Goal: Information Seeking & Learning: Compare options

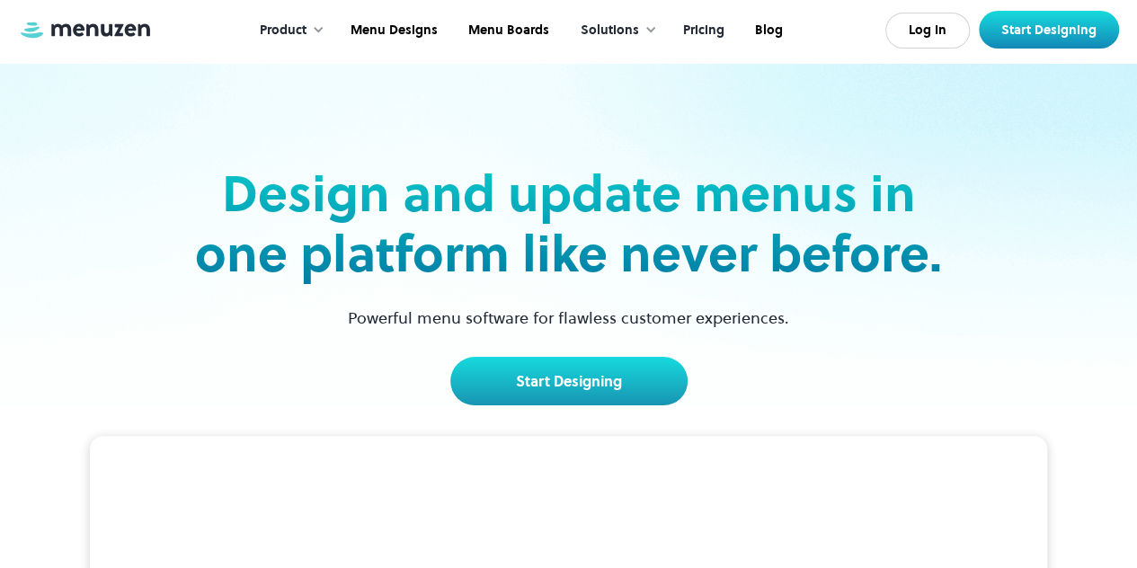
click at [700, 30] on link "Pricing" at bounding box center [702, 31] width 72 height 56
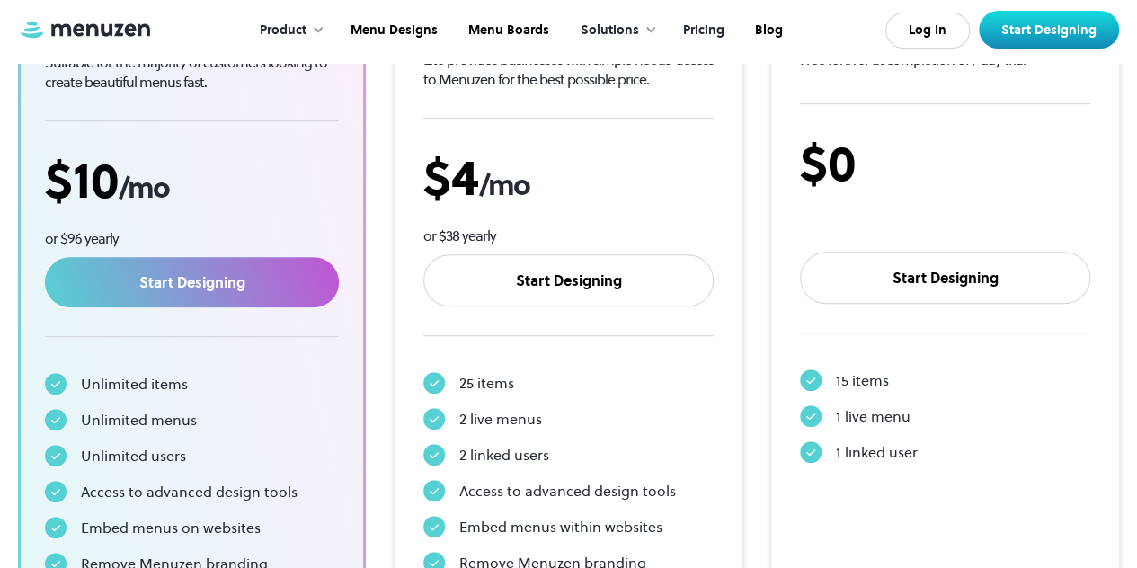
scroll to position [419, 0]
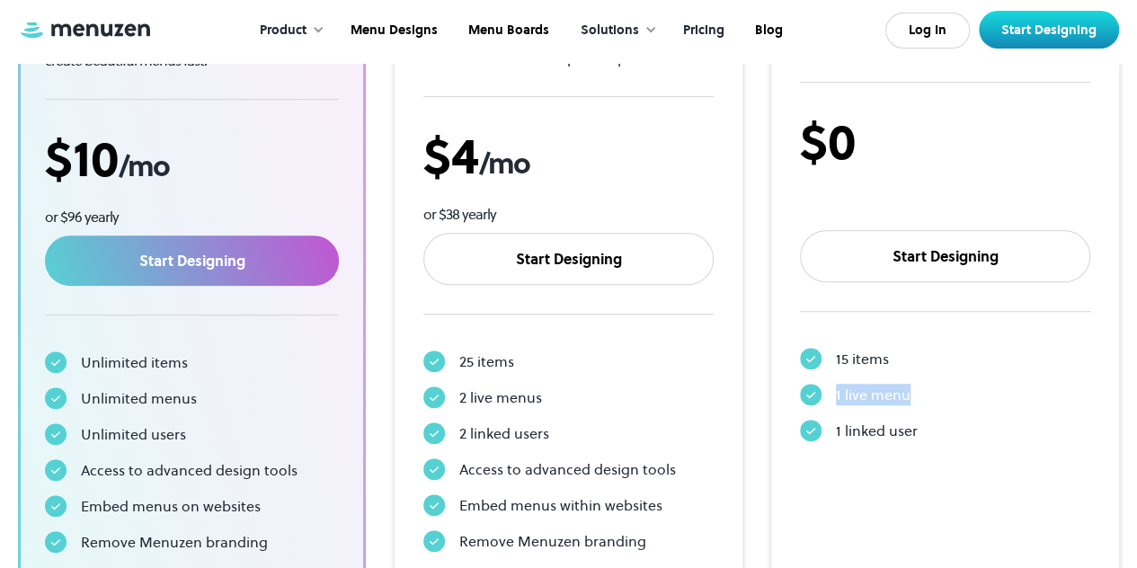
drag, startPoint x: 907, startPoint y: 397, endPoint x: 814, endPoint y: 395, distance: 93.5
click at [814, 395] on div "1 live menu" at bounding box center [945, 395] width 290 height 22
drag, startPoint x: 929, startPoint y: 426, endPoint x: 801, endPoint y: 428, distance: 127.6
click at [801, 428] on div "1 linked user" at bounding box center [945, 431] width 290 height 22
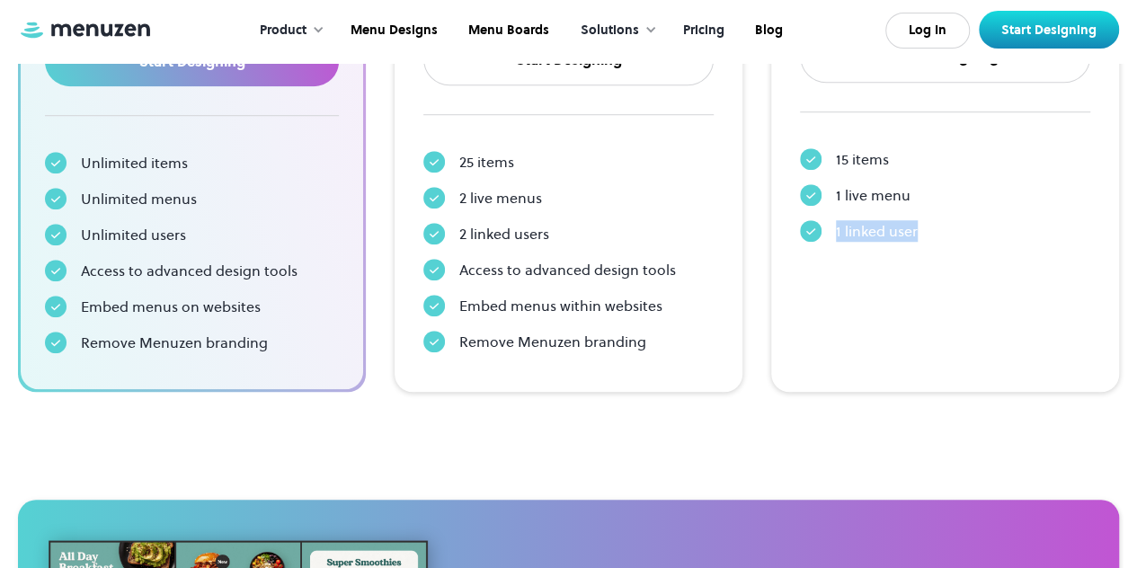
scroll to position [629, 0]
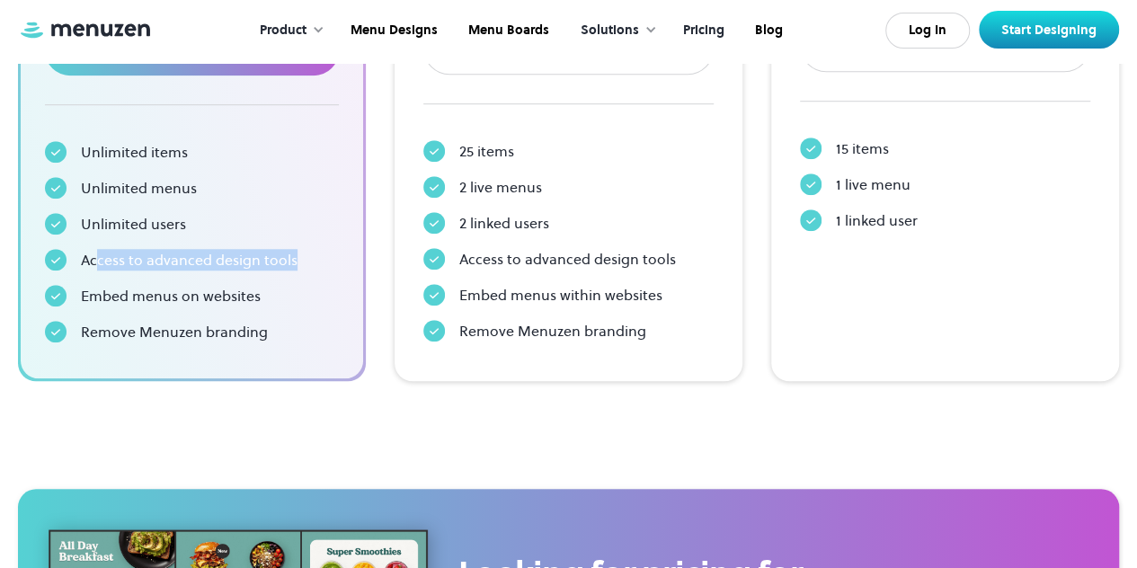
drag, startPoint x: 96, startPoint y: 258, endPoint x: 309, endPoint y: 275, distance: 213.6
click at [309, 275] on div "Unlimited items Unlimited menus Unlimited users Access to advanced design tools…" at bounding box center [192, 242] width 294 height 216
click at [310, 268] on div "Access to advanced design tools" at bounding box center [192, 260] width 294 height 22
drag, startPoint x: 287, startPoint y: 296, endPoint x: 75, endPoint y: 294, distance: 211.1
click at [75, 294] on div "Embed menus on websites" at bounding box center [192, 296] width 294 height 22
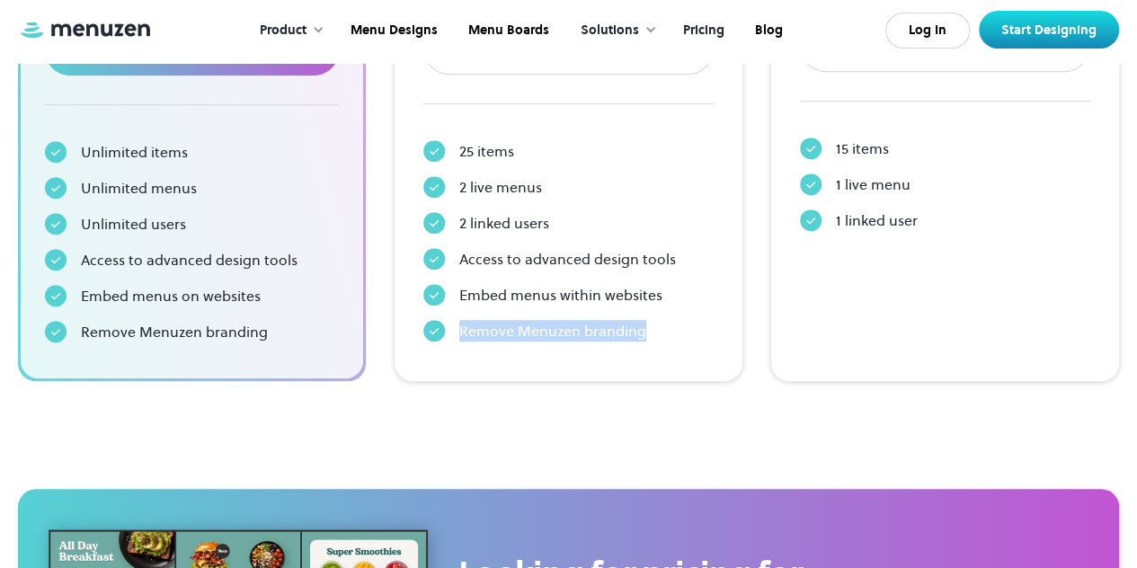
drag, startPoint x: 648, startPoint y: 332, endPoint x: 451, endPoint y: 321, distance: 197.1
click at [451, 321] on div "Remove Menuzen branding" at bounding box center [568, 331] width 290 height 22
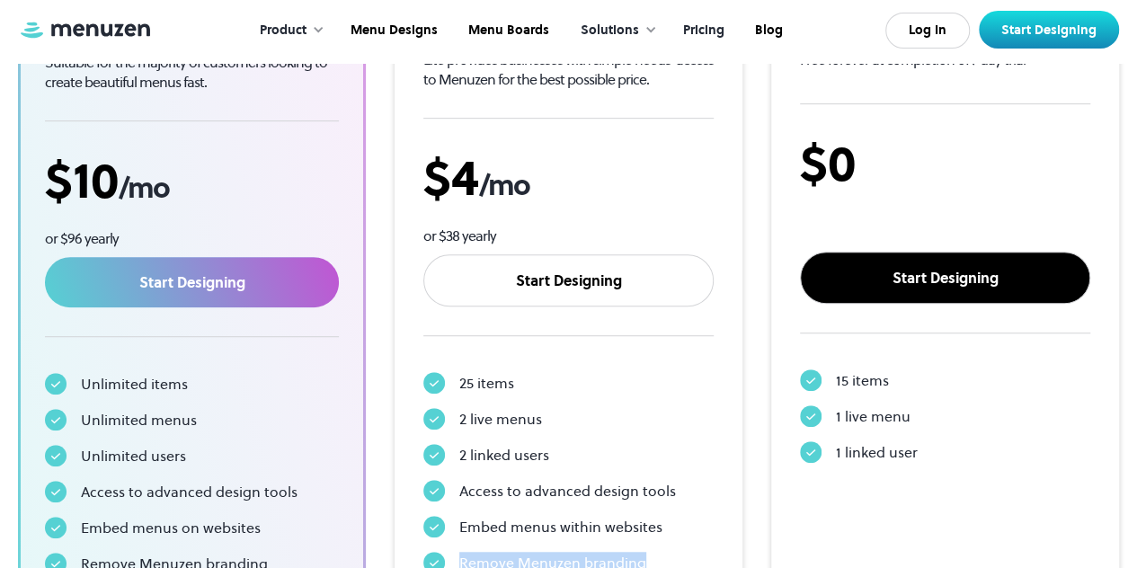
scroll to position [389, 0]
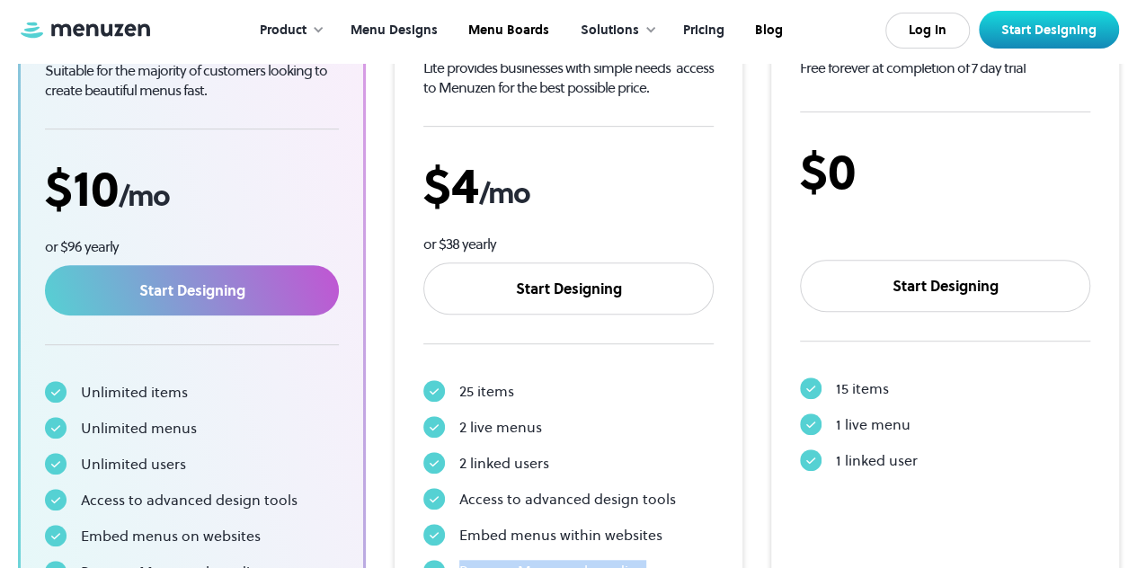
click at [400, 38] on link "Menu Designs" at bounding box center [392, 31] width 118 height 56
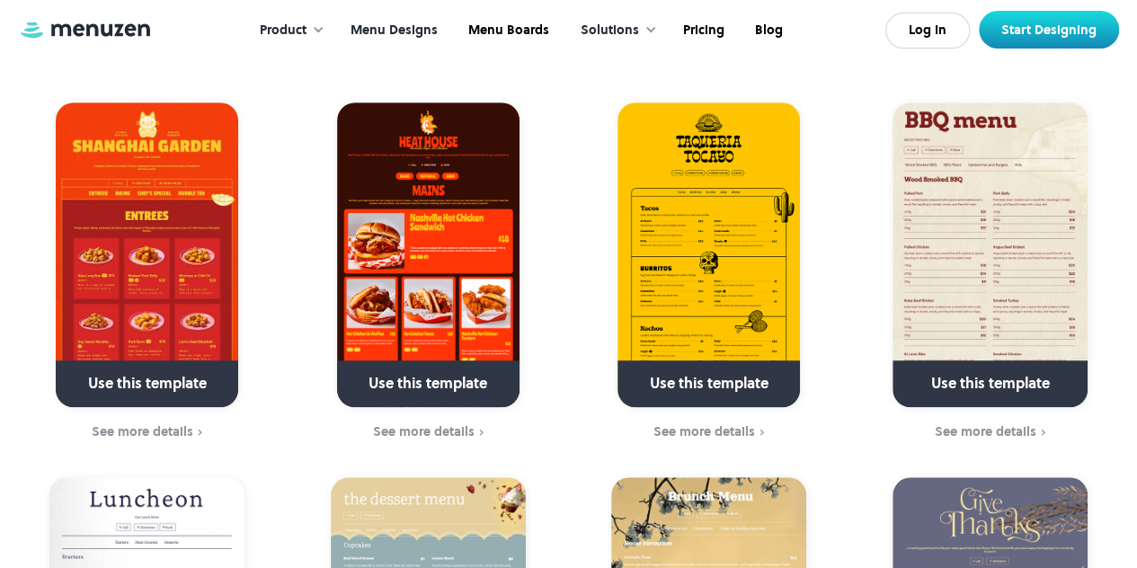
scroll to position [479, 0]
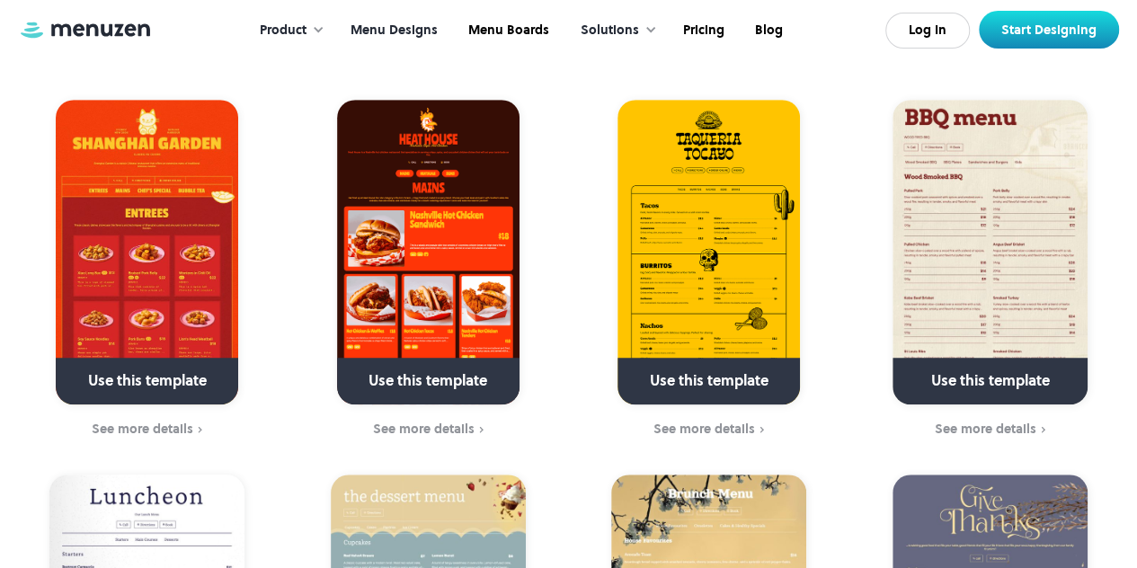
click at [192, 238] on img at bounding box center [147, 252] width 182 height 305
click at [431, 300] on img at bounding box center [428, 252] width 182 height 305
click at [996, 303] on img at bounding box center [989, 252] width 195 height 305
click at [1070, 238] on img at bounding box center [989, 252] width 195 height 305
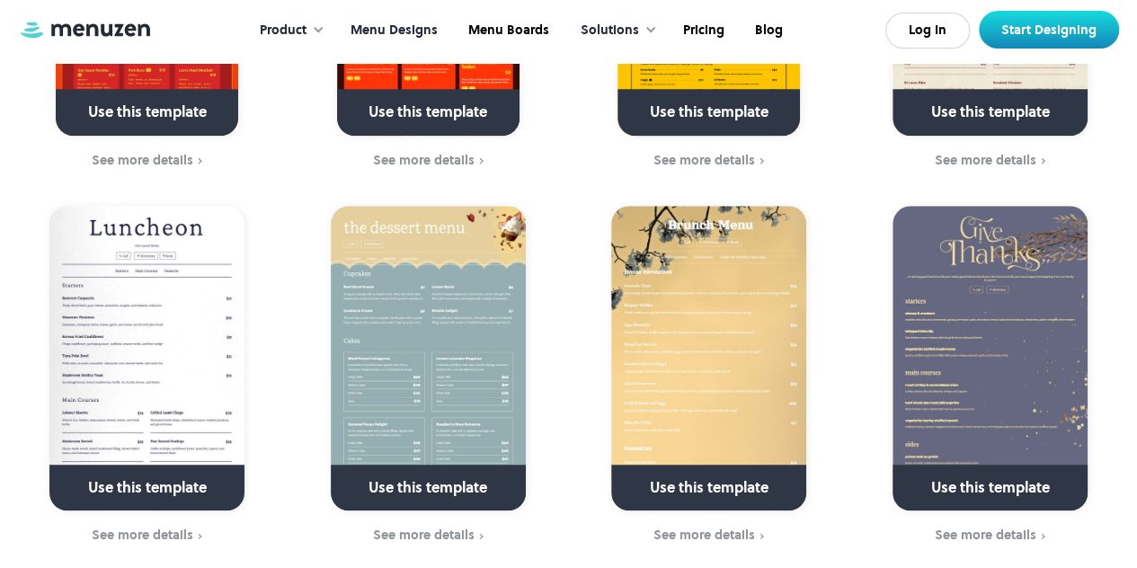
scroll to position [748, 0]
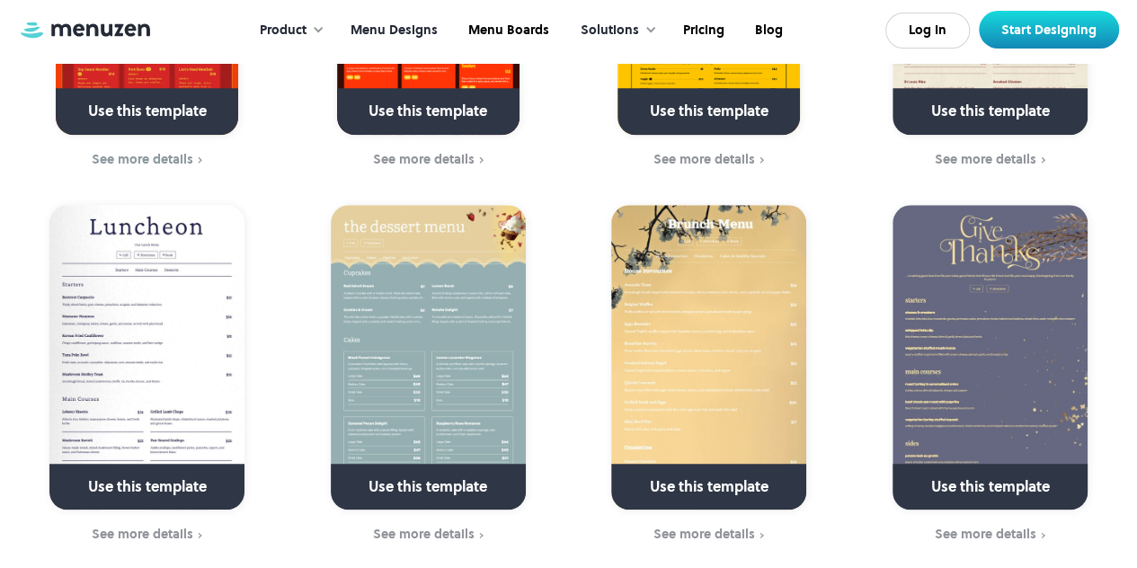
click at [178, 291] on img at bounding box center [146, 357] width 195 height 305
click at [1005, 344] on img at bounding box center [989, 357] width 195 height 305
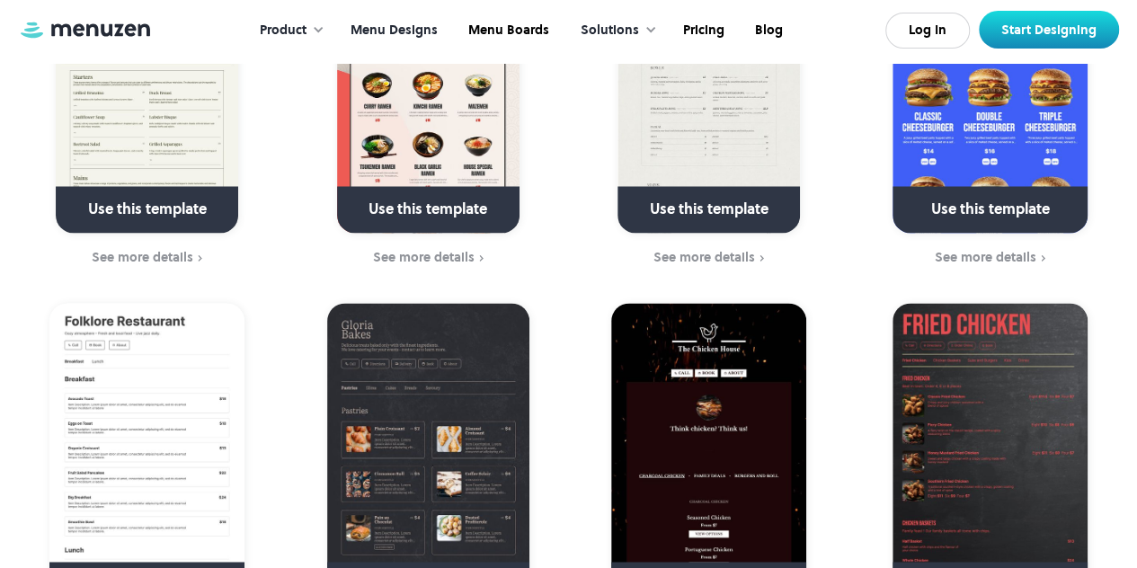
scroll to position [1407, 0]
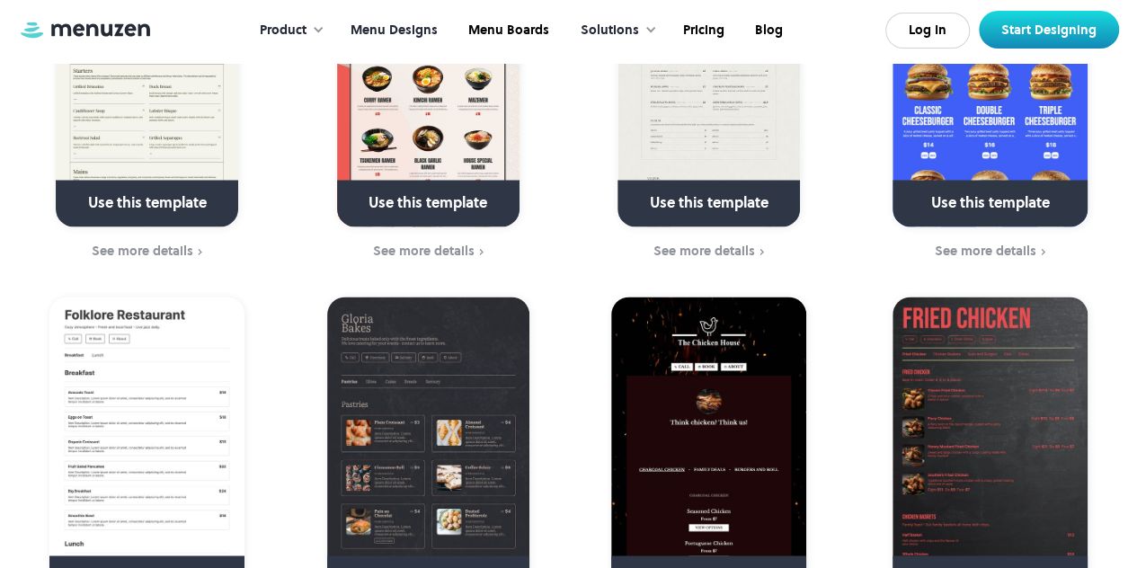
click at [978, 472] on img at bounding box center [989, 448] width 195 height 305
